Goal: Task Accomplishment & Management: Use online tool/utility

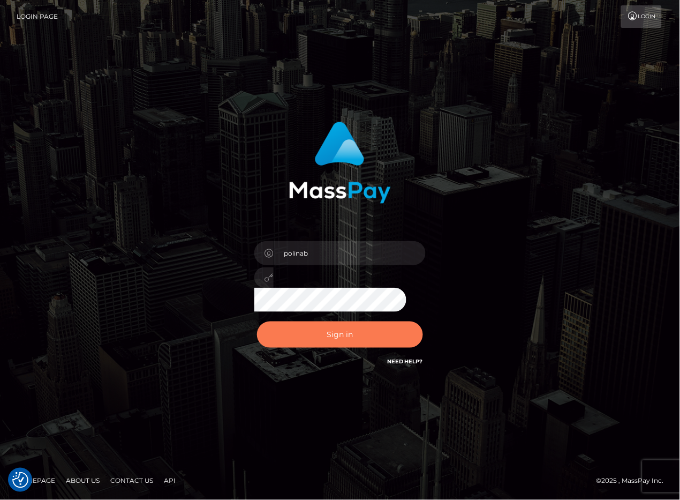
click at [338, 344] on button "Sign in" at bounding box center [340, 334] width 166 height 26
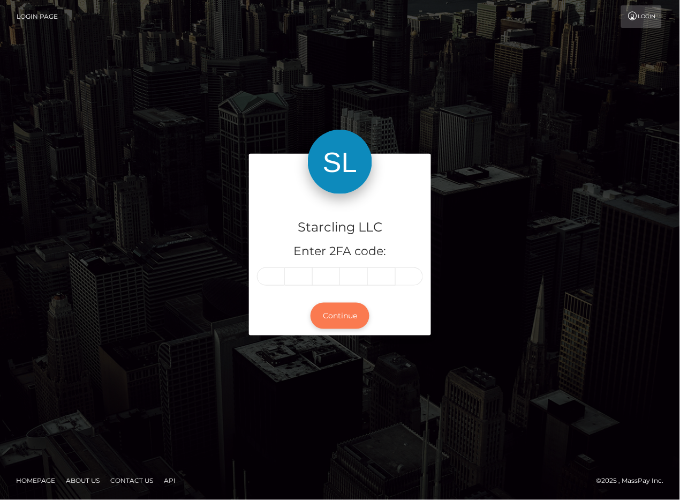
click at [344, 318] on button "Continue" at bounding box center [340, 316] width 59 height 26
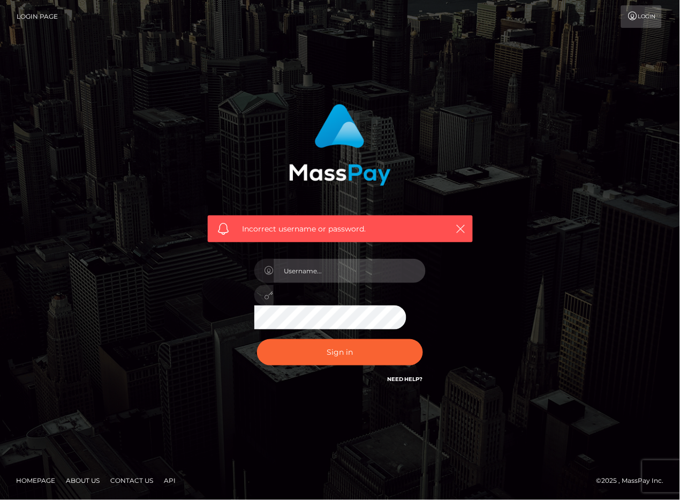
click at [336, 267] on input "text" at bounding box center [350, 271] width 152 height 24
type input "polinab"
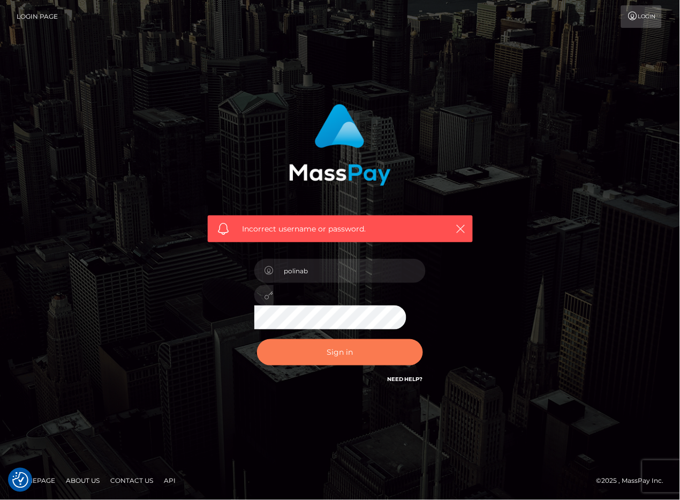
click at [351, 351] on button "Sign in" at bounding box center [340, 352] width 166 height 26
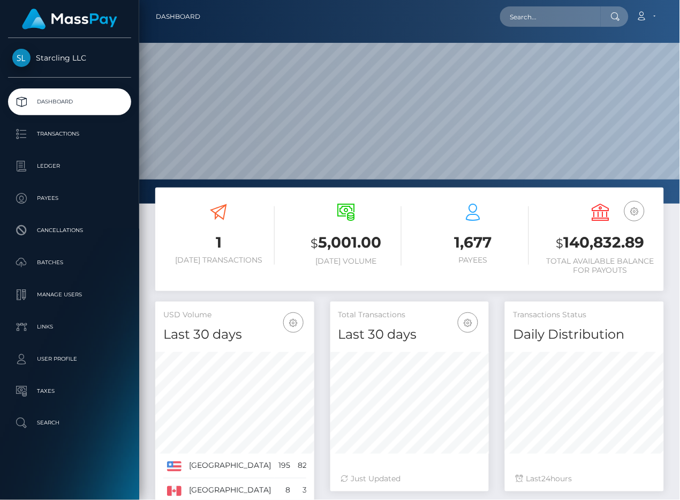
scroll to position [189, 159]
click at [47, 258] on p "Batches" at bounding box center [69, 262] width 115 height 16
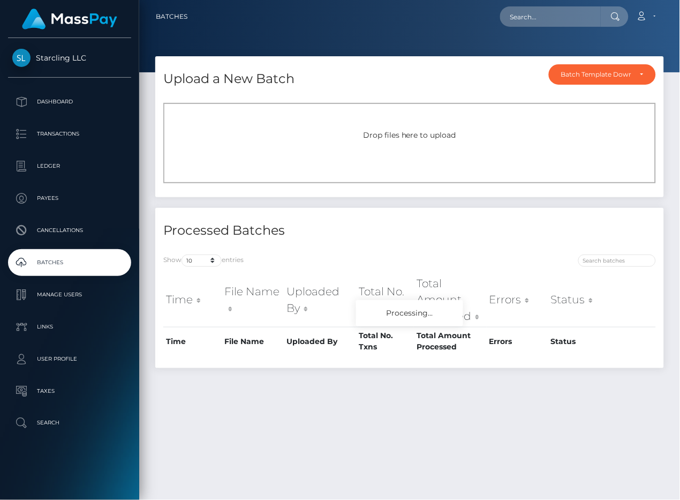
click at [320, 130] on div "Drop files here to upload" at bounding box center [409, 135] width 469 height 11
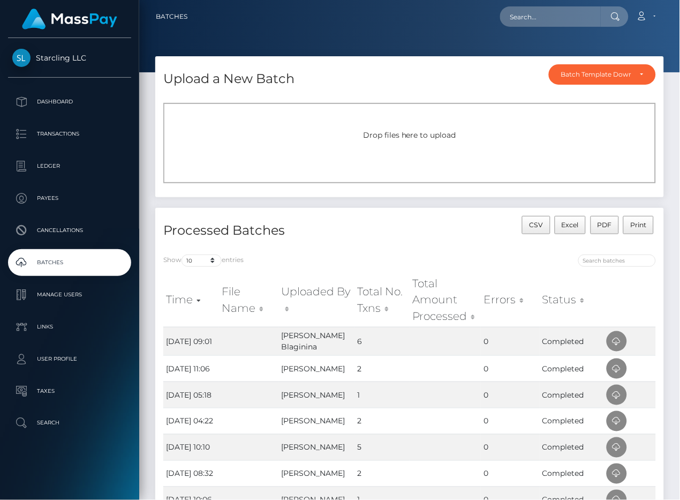
drag, startPoint x: 68, startPoint y: 95, endPoint x: 2, endPoint y: 87, distance: 67.0
click at [68, 96] on p "Dashboard" at bounding box center [69, 102] width 115 height 16
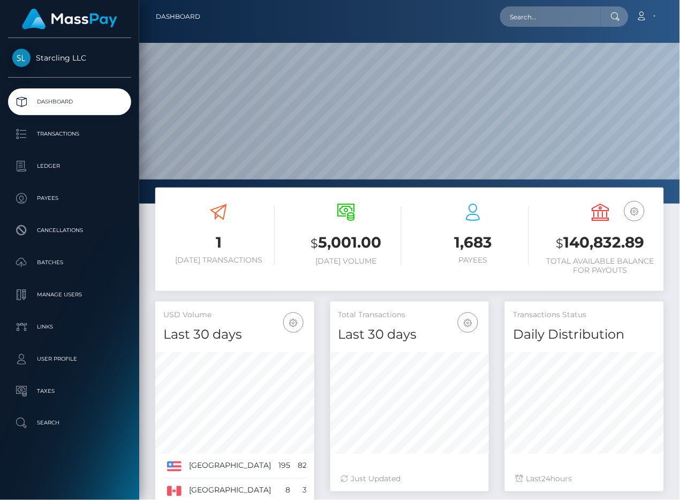
scroll to position [189, 159]
click at [523, 19] on input "text" at bounding box center [550, 16] width 101 height 20
paste input "1907875"
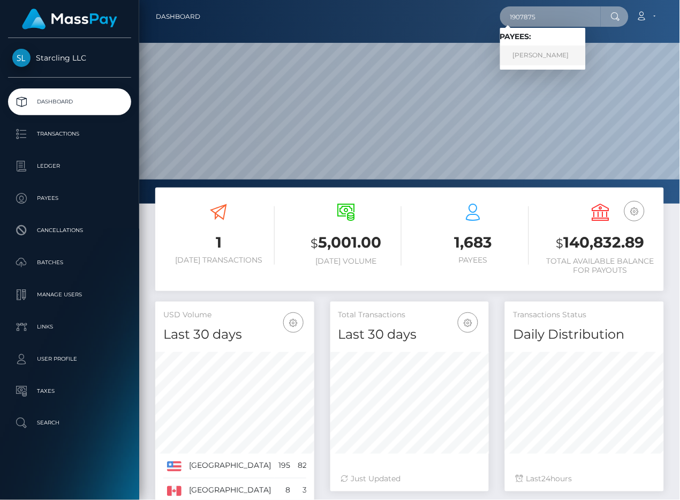
type input "1907875"
click at [539, 54] on link "Erik Chavez" at bounding box center [543, 56] width 86 height 20
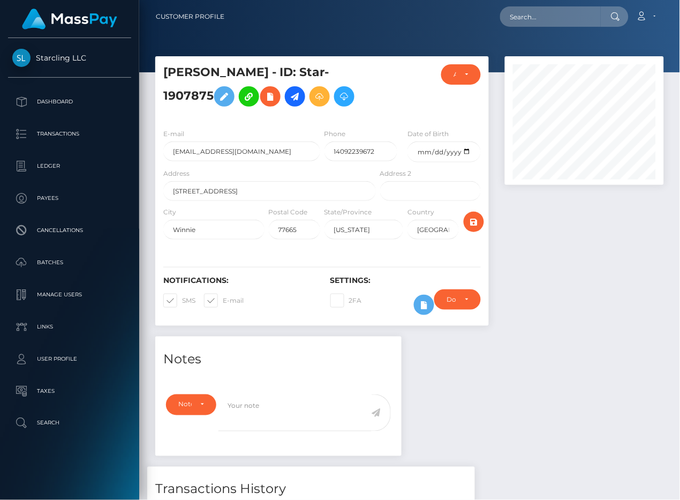
scroll to position [129, 159]
click at [223, 304] on span at bounding box center [223, 300] width 0 height 8
click at [223, 300] on input "E-mail" at bounding box center [226, 297] width 7 height 7
checkbox input "false"
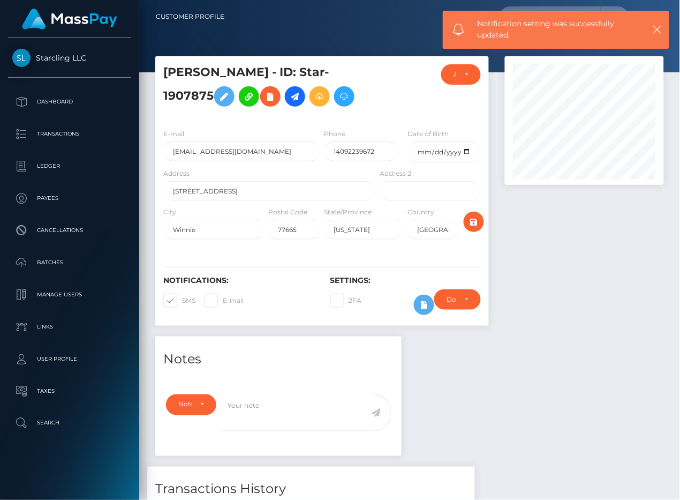
click at [182, 304] on span at bounding box center [182, 300] width 0 height 8
click at [182, 300] on input "SMS" at bounding box center [185, 297] width 7 height 7
checkbox input "false"
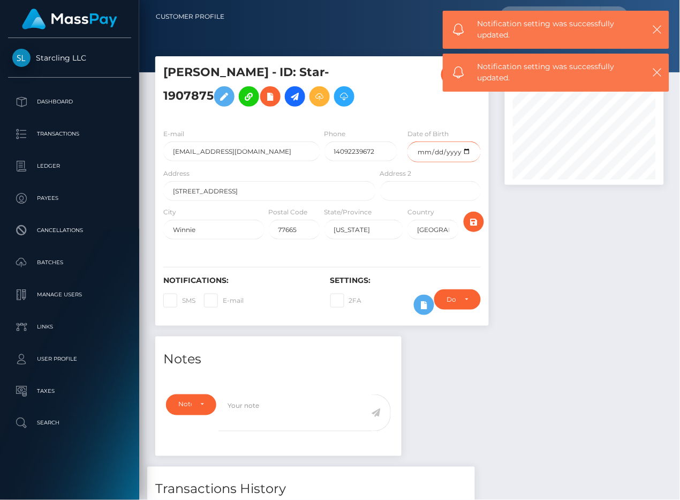
click at [424, 162] on input "date" at bounding box center [444, 151] width 73 height 21
type input "1999-08-27"
click at [546, 275] on div at bounding box center [584, 196] width 175 height 280
click at [477, 229] on icon "submit" at bounding box center [474, 221] width 13 height 13
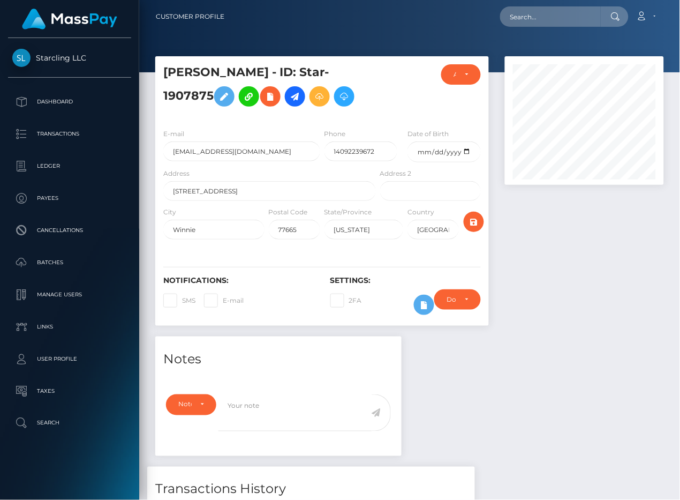
scroll to position [129, 159]
click at [80, 99] on p "Dashboard" at bounding box center [69, 102] width 115 height 16
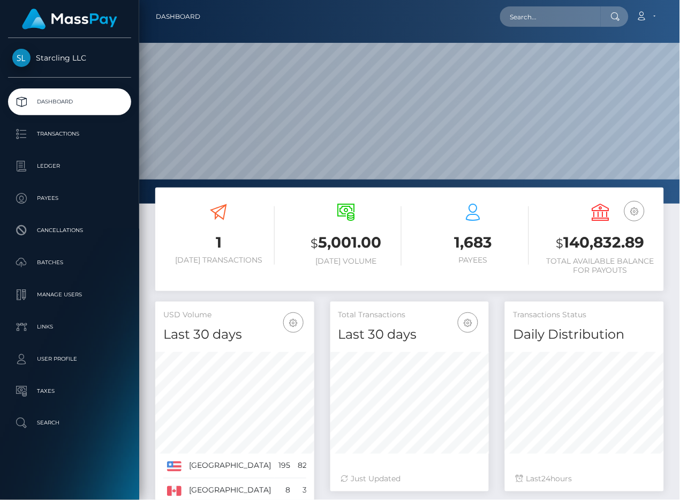
scroll to position [189, 159]
click at [533, 27] on div "Loading... Loading... Account Edit Profile Logout" at bounding box center [436, 16] width 455 height 22
paste input "3335126"
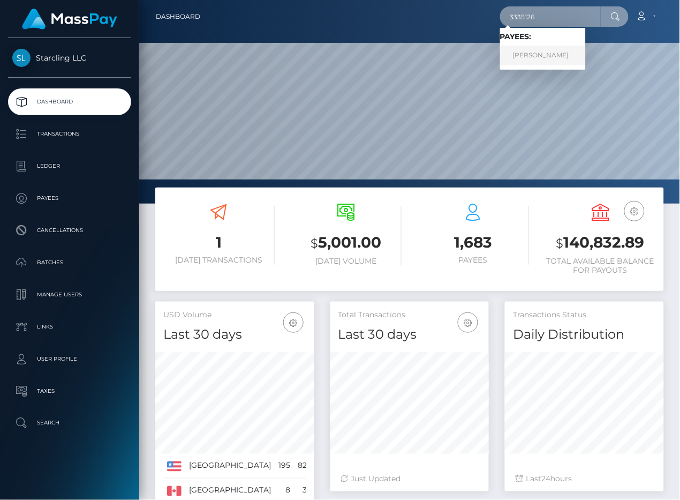
type input "3335126"
click at [536, 57] on link "Christopher Banyai" at bounding box center [543, 56] width 86 height 20
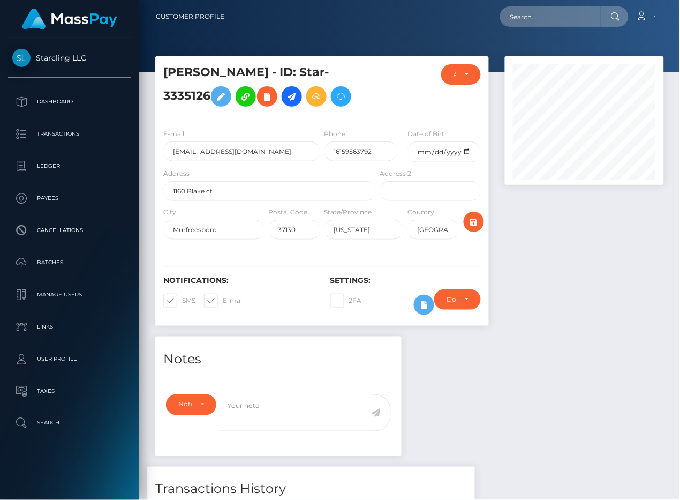
scroll to position [129, 159]
drag, startPoint x: 206, startPoint y: 300, endPoint x: 422, endPoint y: 152, distance: 261.8
click at [223, 300] on span at bounding box center [223, 300] width 0 height 8
click at [223, 300] on input "E-mail" at bounding box center [226, 297] width 7 height 7
checkbox input "false"
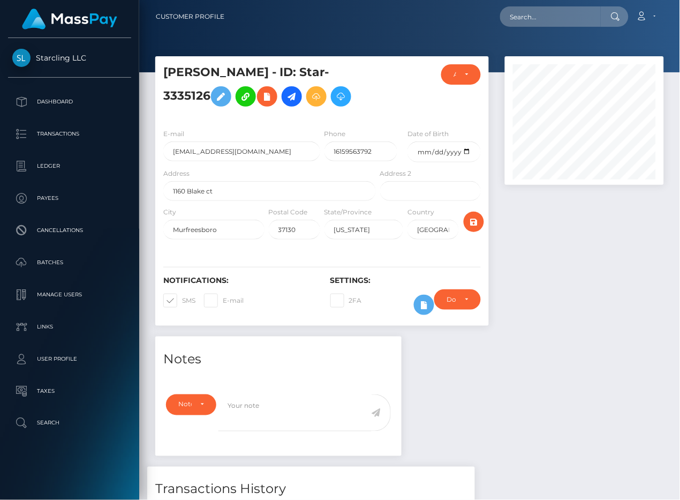
click at [182, 301] on span at bounding box center [182, 300] width 0 height 8
click at [182, 300] on input "SMS" at bounding box center [185, 297] width 7 height 7
checkbox input "false"
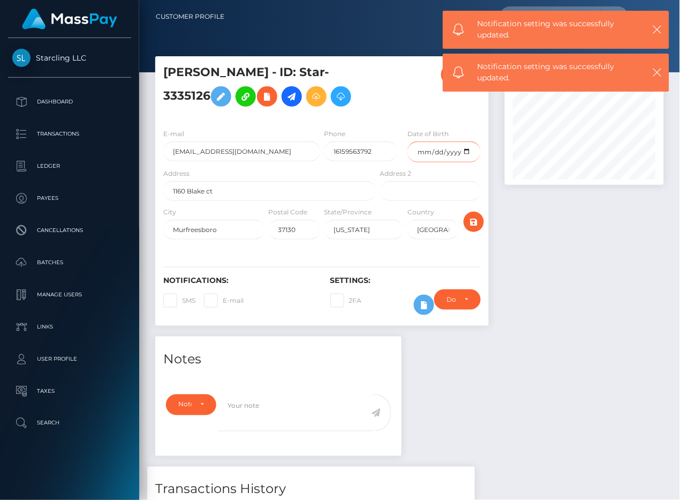
click at [422, 152] on input "date" at bounding box center [444, 151] width 73 height 21
type input "[DATE]"
click at [477, 222] on icon "submit" at bounding box center [474, 221] width 13 height 13
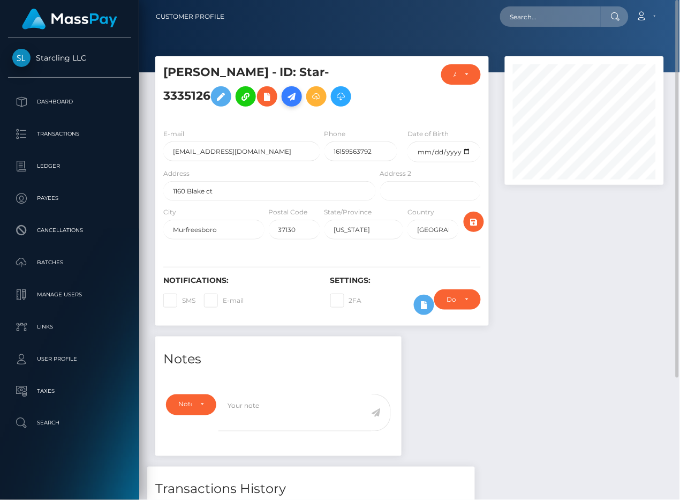
click at [298, 99] on icon at bounding box center [291, 96] width 13 height 13
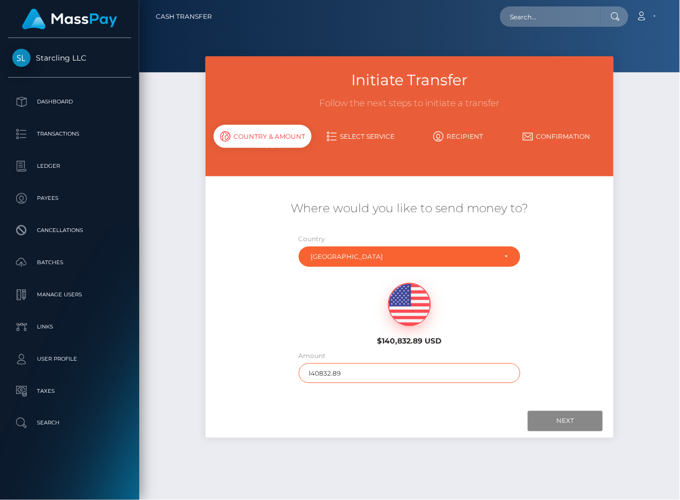
drag, startPoint x: 288, startPoint y: 371, endPoint x: 271, endPoint y: 371, distance: 16.6
click at [271, 371] on div "Where would you like to send money to? Country Abkhazia Afghanistan Albania Alg…" at bounding box center [410, 291] width 408 height 193
type input "310"
click at [389, 409] on div "Next Finish Previous" at bounding box center [410, 420] width 408 height 33
click at [551, 418] on input "Next" at bounding box center [565, 421] width 75 height 20
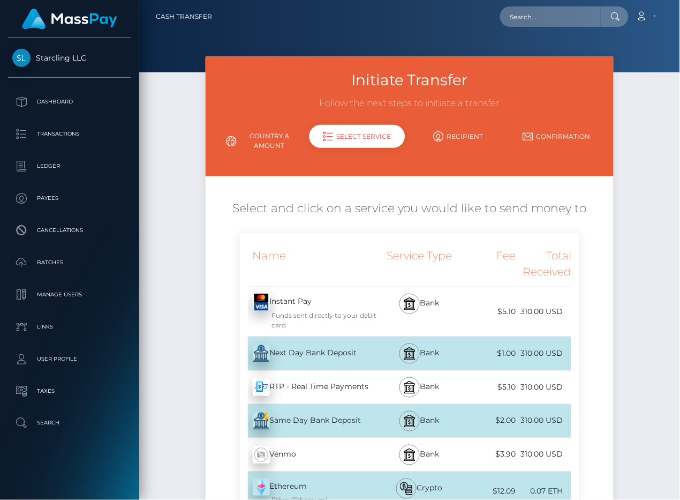
click at [295, 348] on div "Next Day Bank Deposit - USD" at bounding box center [309, 354] width 138 height 30
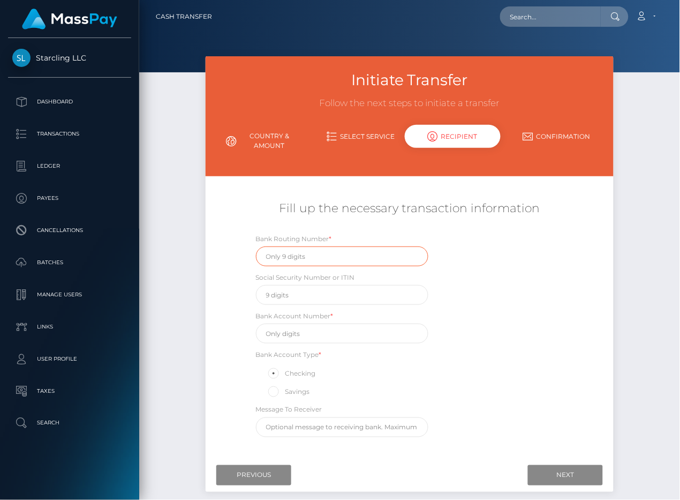
click at [291, 252] on input "text" at bounding box center [342, 256] width 173 height 20
paste input "264181626"
type input "264181626"
click at [243, 217] on div "Fill up the necessary transaction information" at bounding box center [410, 214] width 408 height 38
click at [315, 331] on input "text" at bounding box center [342, 334] width 173 height 20
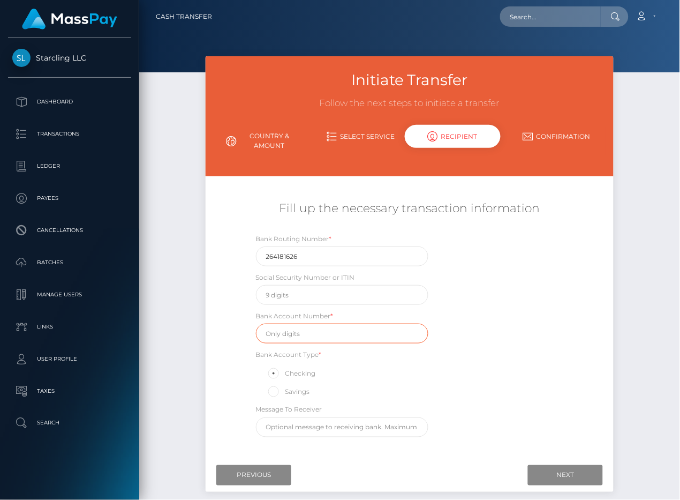
paste input "10071210470510"
type input "10071210470510"
click at [494, 307] on div "Bank Routing Number * 264181626 Social Security Number or ITIN Bank Account Num…" at bounding box center [410, 337] width 340 height 209
click at [557, 476] on input "Next" at bounding box center [565, 475] width 75 height 20
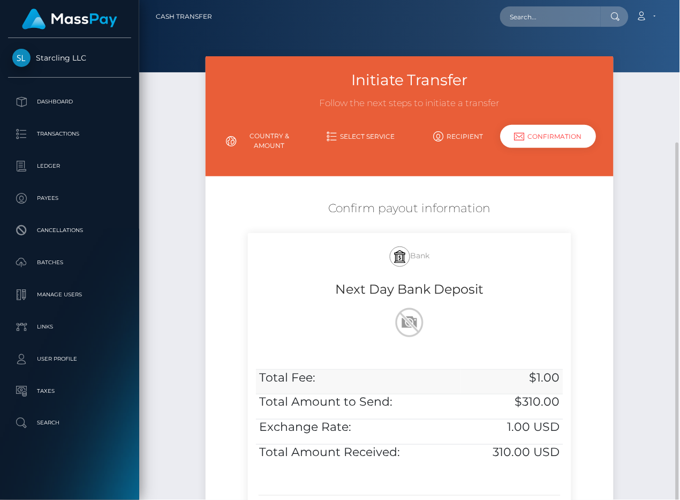
scroll to position [80, 0]
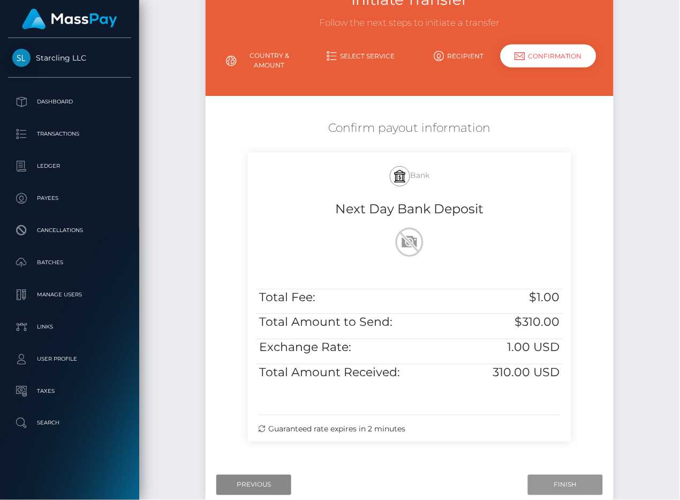
drag, startPoint x: 565, startPoint y: 479, endPoint x: 23, endPoint y: 343, distance: 558.9
click at [565, 479] on input "Finish" at bounding box center [565, 485] width 75 height 20
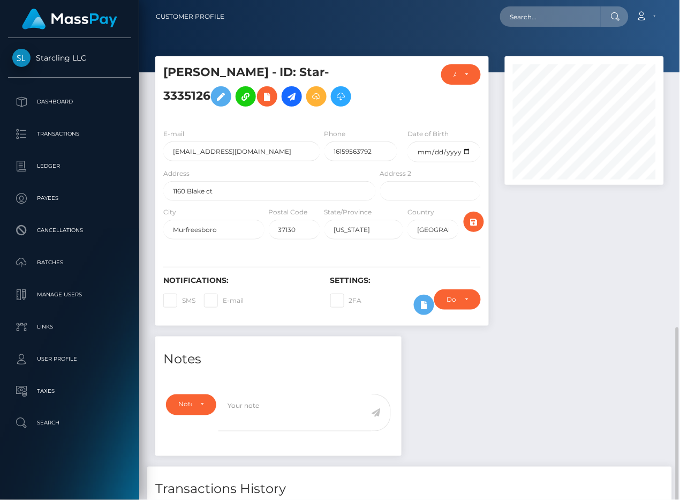
scroll to position [129, 159]
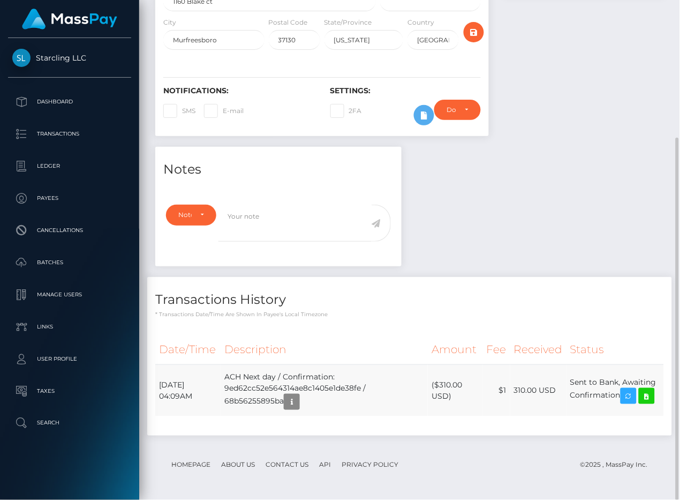
click at [209, 387] on td "[DATE] 04:09AM" at bounding box center [187, 390] width 65 height 52
drag, startPoint x: 159, startPoint y: 382, endPoint x: 623, endPoint y: 403, distance: 464.9
click at [623, 403] on tr "September 1, 2025 04:09AM ACH Next day / Confirmation: 9ed62cc52e564314ae8c1405…" at bounding box center [409, 390] width 509 height 52
copy tr "September 1, 2025 04:09AM ACH Next day / Confirmation: 9ed62cc52e564314ae8c1405…"
click at [653, 399] on icon at bounding box center [647, 395] width 13 height 13
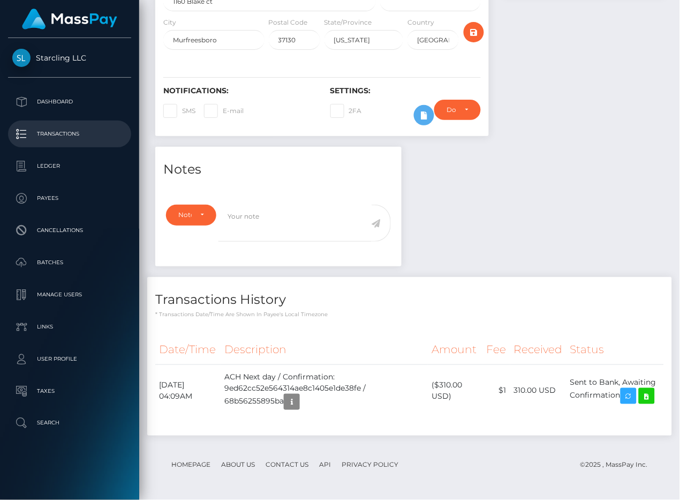
click at [59, 130] on p "Transactions" at bounding box center [69, 134] width 115 height 16
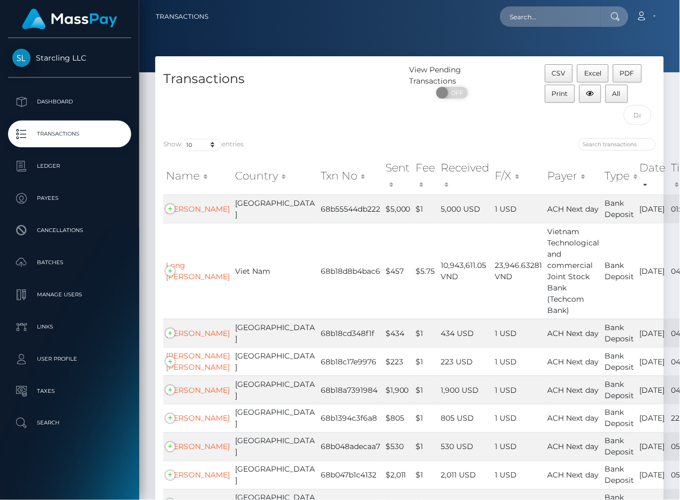
click at [109, 134] on p "Transactions" at bounding box center [69, 134] width 115 height 16
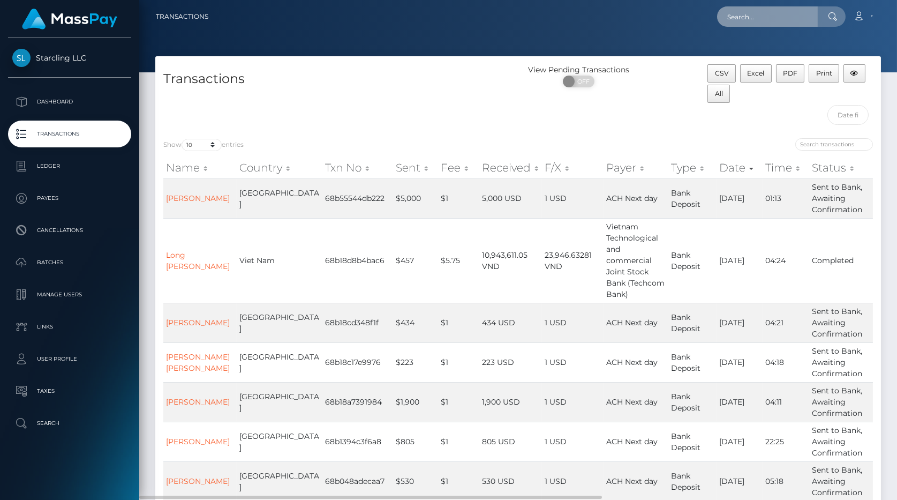
click at [680, 17] on input "text" at bounding box center [767, 16] width 101 height 20
paste input "3335126"
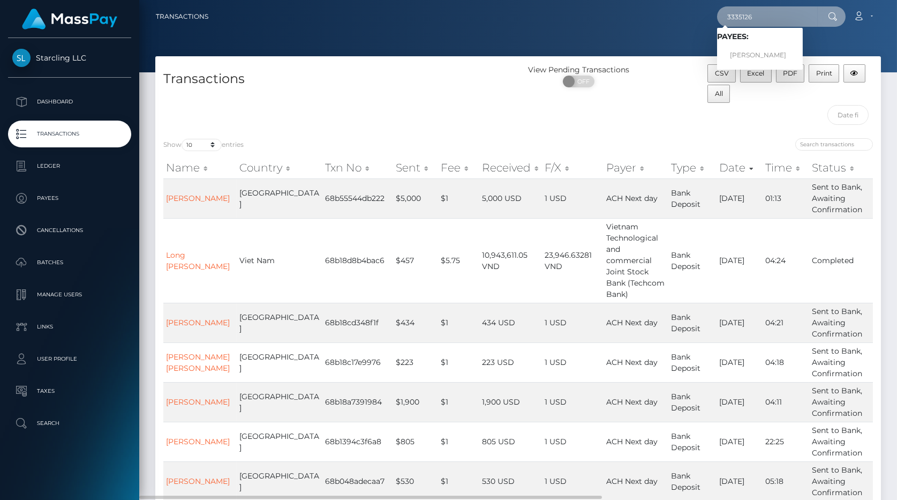
type input "3335126"
click at [680, 48] on link "[PERSON_NAME]" at bounding box center [760, 56] width 86 height 20
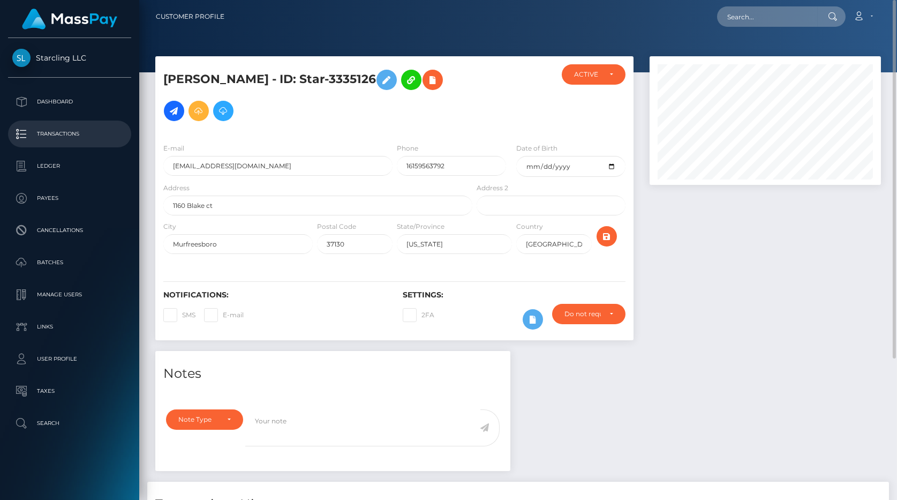
click at [89, 134] on p "Transactions" at bounding box center [69, 134] width 115 height 16
